Goal: Information Seeking & Learning: Learn about a topic

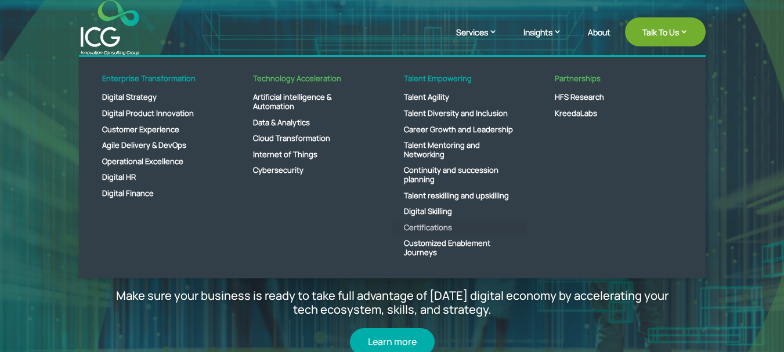
click at [419, 227] on link "Certifications" at bounding box center [458, 228] width 133 height 16
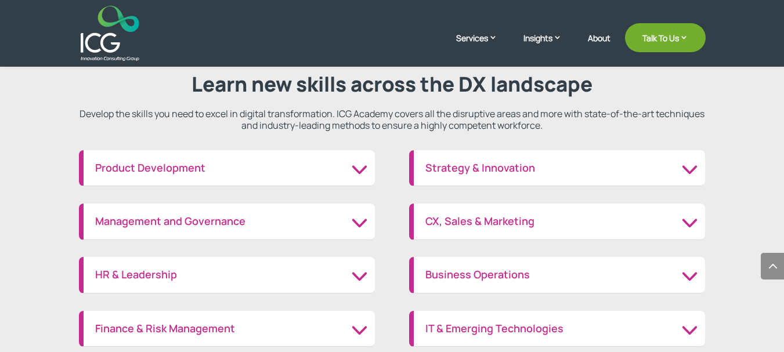
scroll to position [1341, 0]
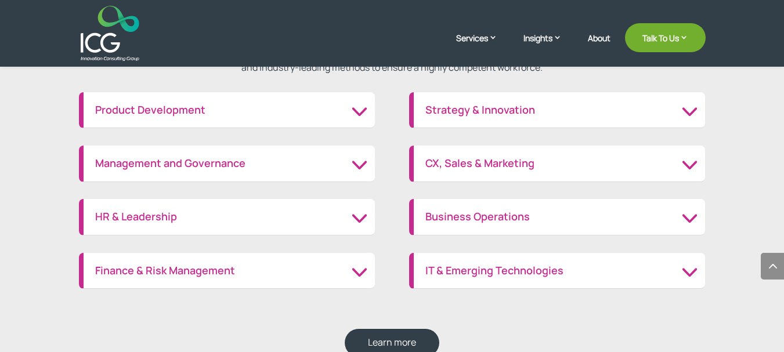
click at [356, 160] on h3 "Management and Governance" at bounding box center [229, 163] width 268 height 13
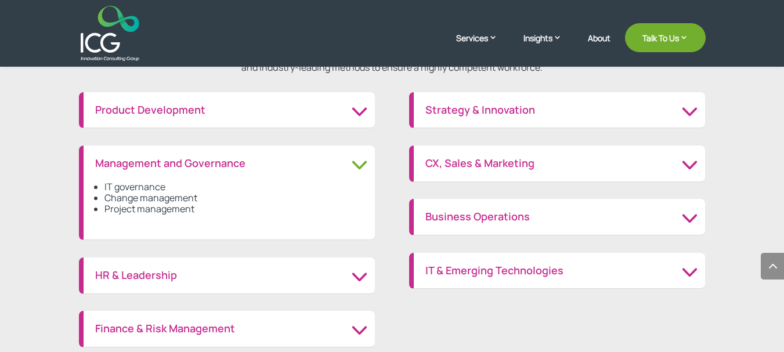
click at [140, 188] on li "IT governance" at bounding box center [233, 187] width 259 height 11
click at [143, 198] on li "Change management" at bounding box center [233, 198] width 259 height 11
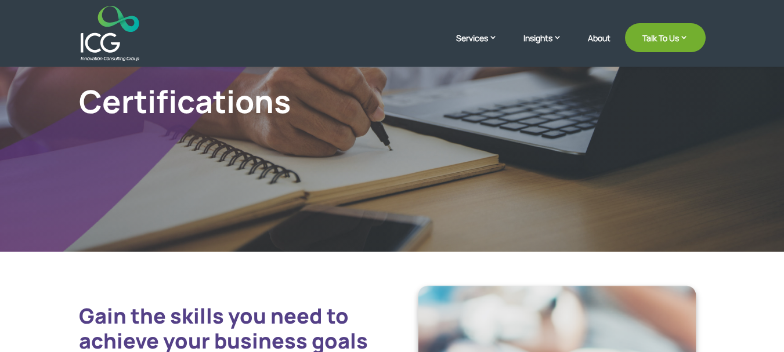
scroll to position [0, 0]
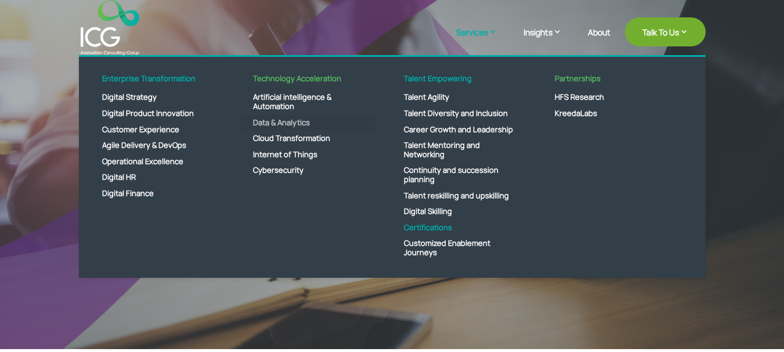
click at [272, 120] on link "Data & Analytics" at bounding box center [307, 123] width 133 height 16
